Goal: Check status: Check status

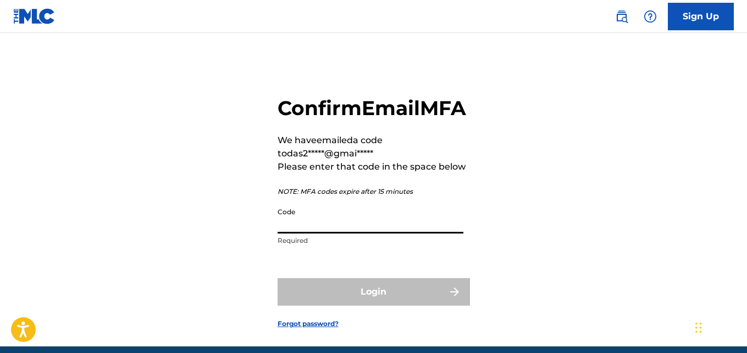
click at [333, 233] on input "Code" at bounding box center [371, 217] width 186 height 31
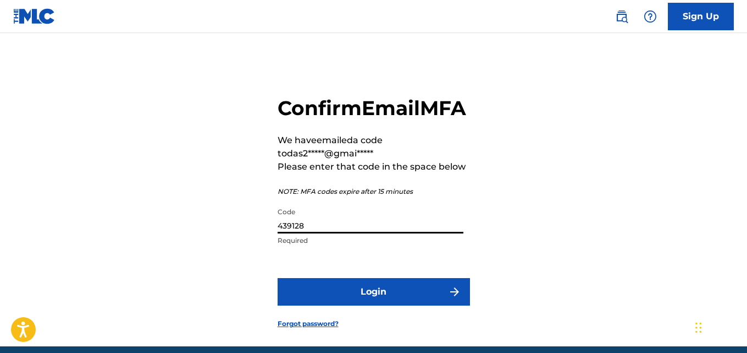
type input "439128"
click at [334, 304] on button "Login" at bounding box center [374, 291] width 192 height 27
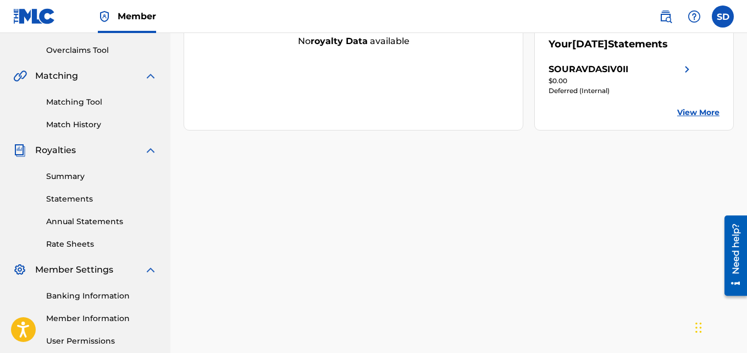
scroll to position [35, 0]
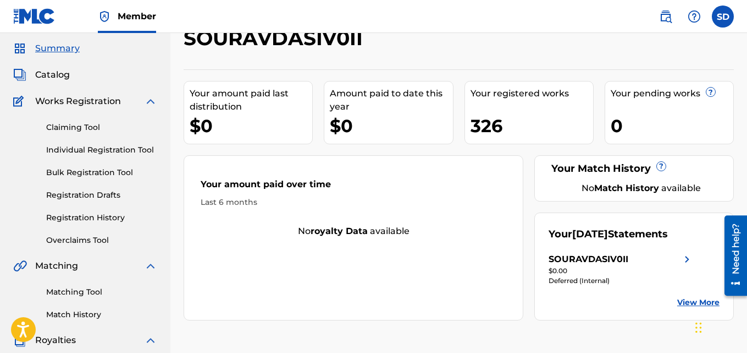
click at [107, 150] on link "Individual Registration Tool" at bounding box center [101, 150] width 111 height 12
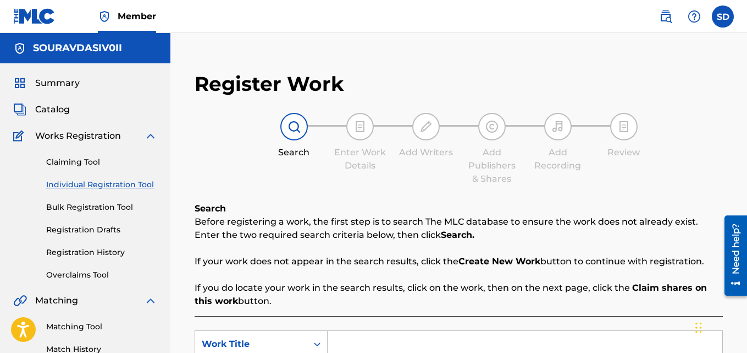
click at [90, 228] on link "Registration Drafts" at bounding box center [101, 230] width 111 height 12
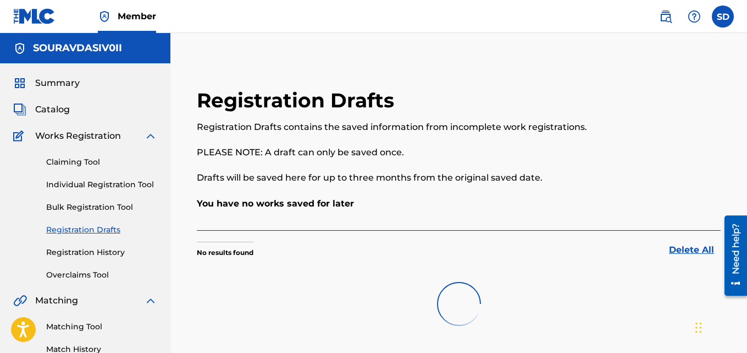
click at [92, 248] on link "Registration History" at bounding box center [101, 252] width 111 height 12
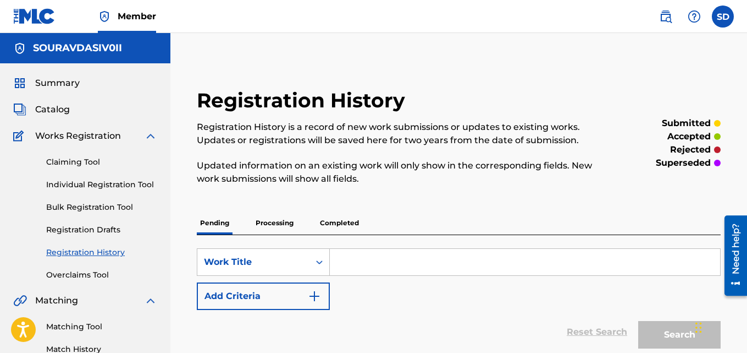
click at [274, 221] on p "Processing" at bounding box center [274, 222] width 45 height 23
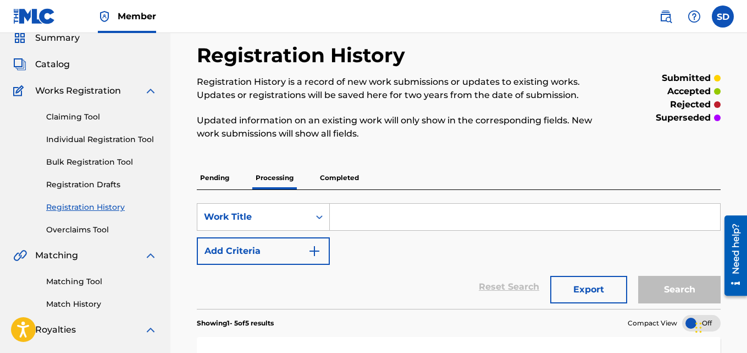
scroll to position [42, 0]
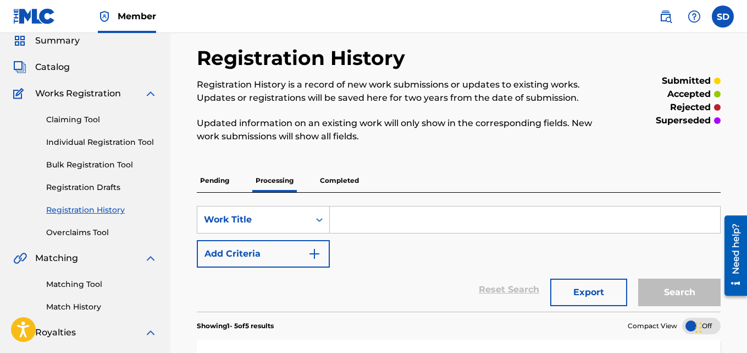
click at [342, 172] on p "Completed" at bounding box center [340, 180] width 46 height 23
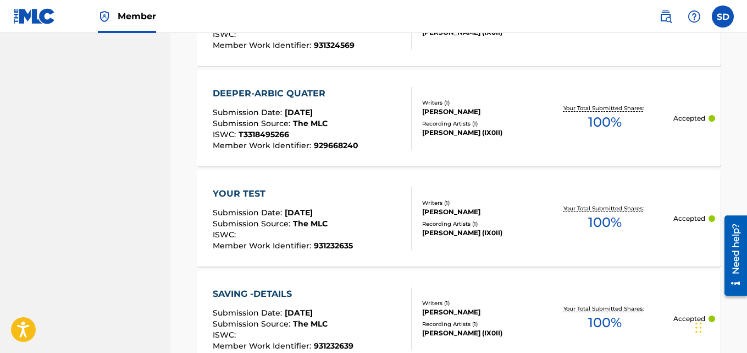
scroll to position [1067, 0]
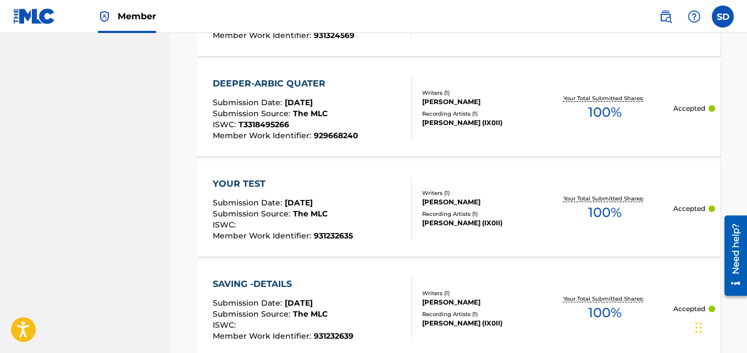
click at [283, 81] on div "DEEPER-ARBIC QUATER" at bounding box center [286, 83] width 146 height 13
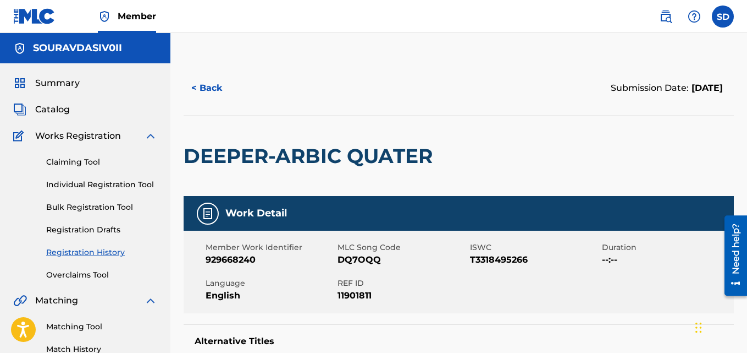
click at [195, 80] on button "< Back" at bounding box center [217, 87] width 66 height 27
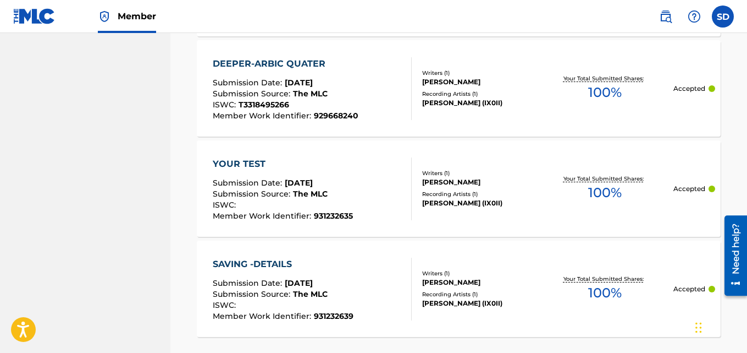
scroll to position [1198, 0]
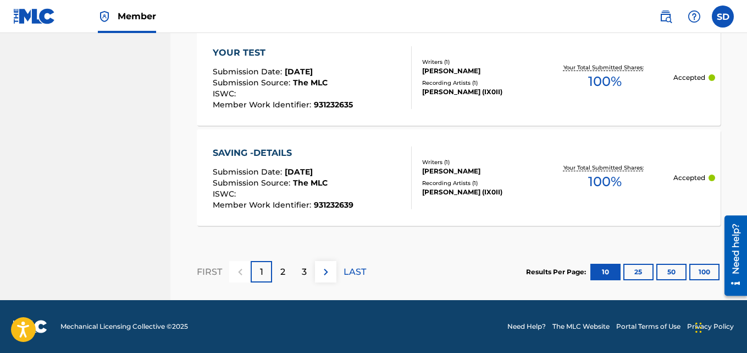
click at [361, 271] on p "LAST" at bounding box center [355, 271] width 23 height 13
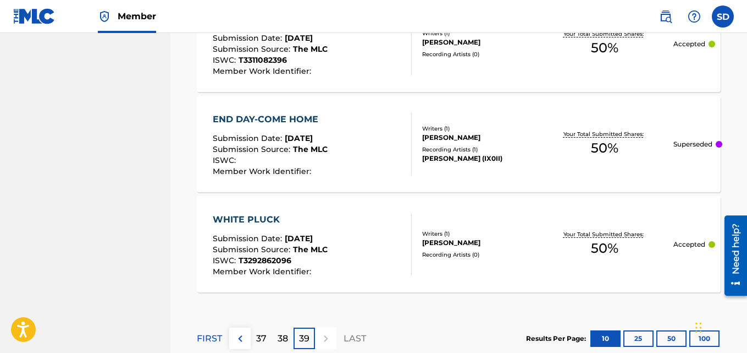
scroll to position [799, 0]
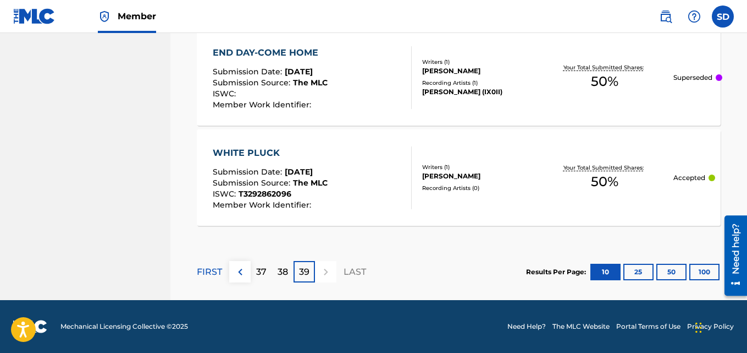
click at [283, 266] on p "38" at bounding box center [283, 271] width 10 height 13
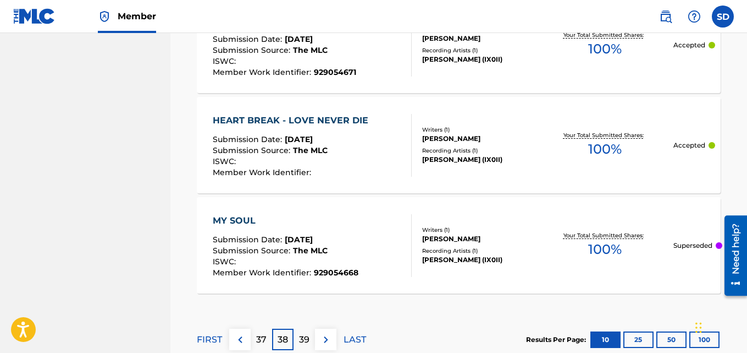
scroll to position [1198, 0]
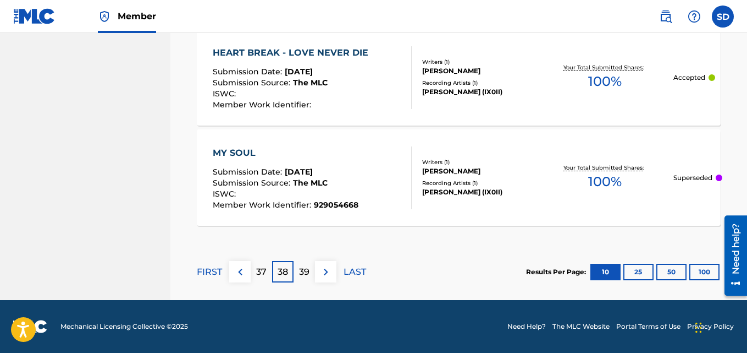
click at [268, 274] on div "37" at bounding box center [261, 271] width 21 height 21
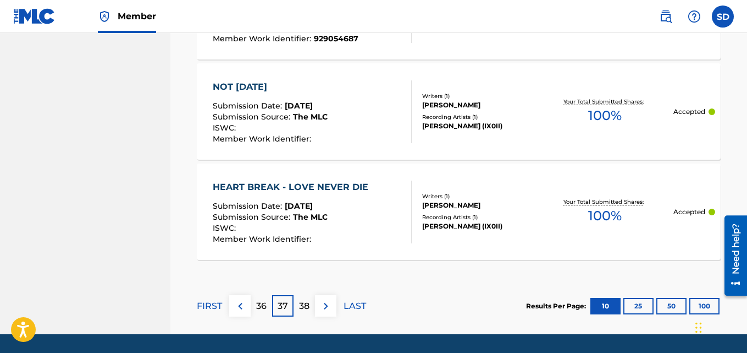
scroll to position [1169, 0]
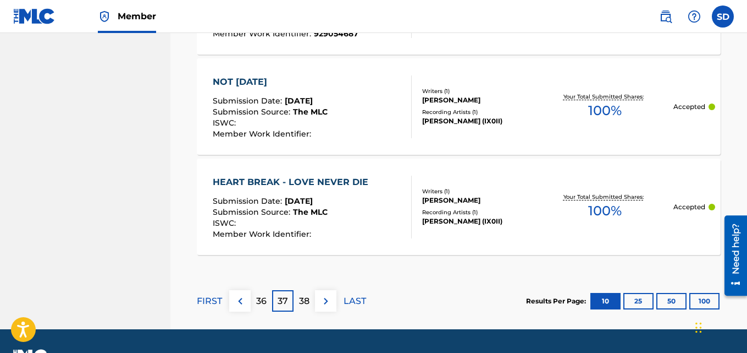
click at [282, 183] on div "HEART BREAK - LOVE NEVER DIE" at bounding box center [293, 181] width 161 height 13
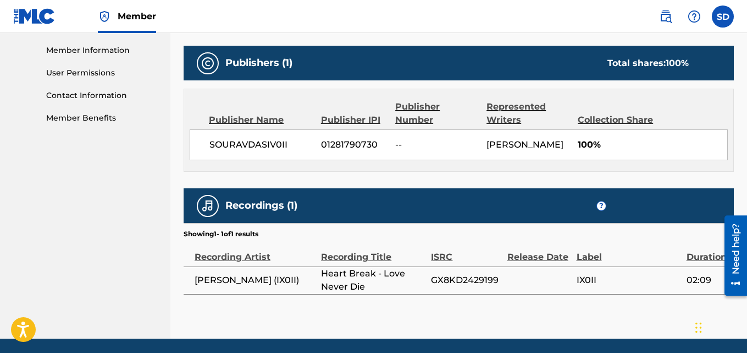
scroll to position [493, 0]
